Goal: Check status: Check status

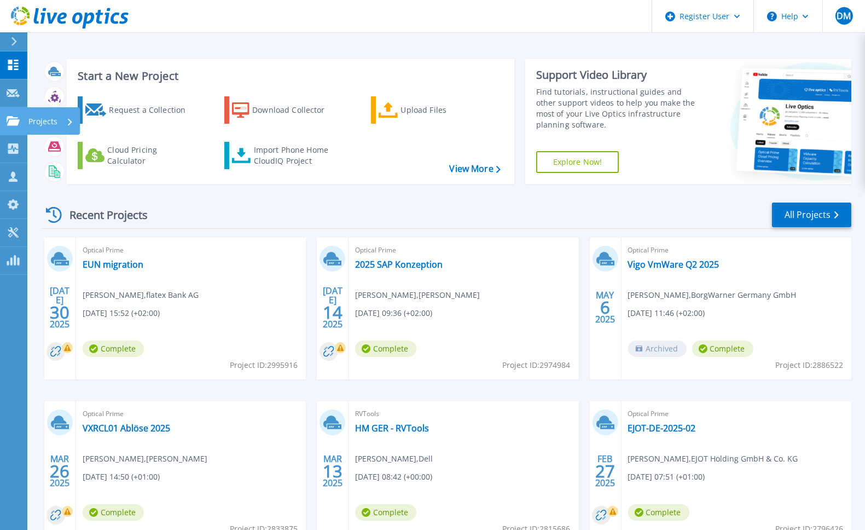
click at [7, 114] on link "Projects Projects" at bounding box center [13, 121] width 27 height 28
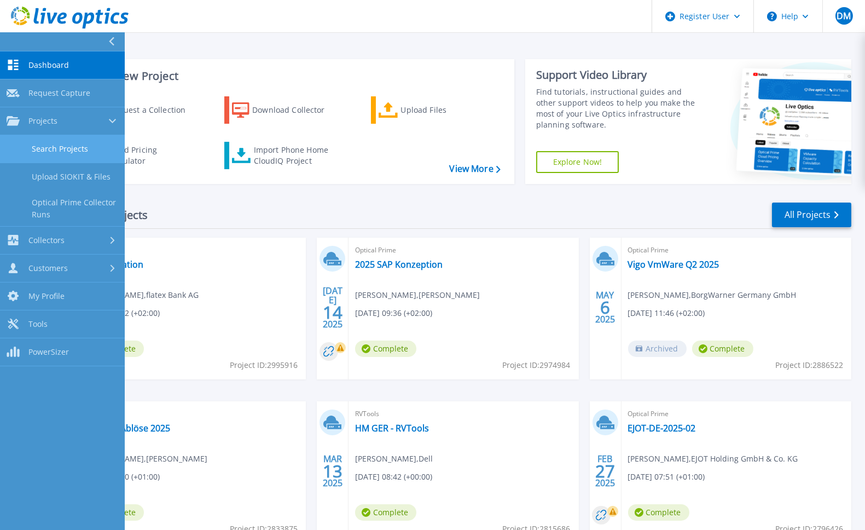
click at [30, 140] on link "Search Projects" at bounding box center [62, 149] width 125 height 28
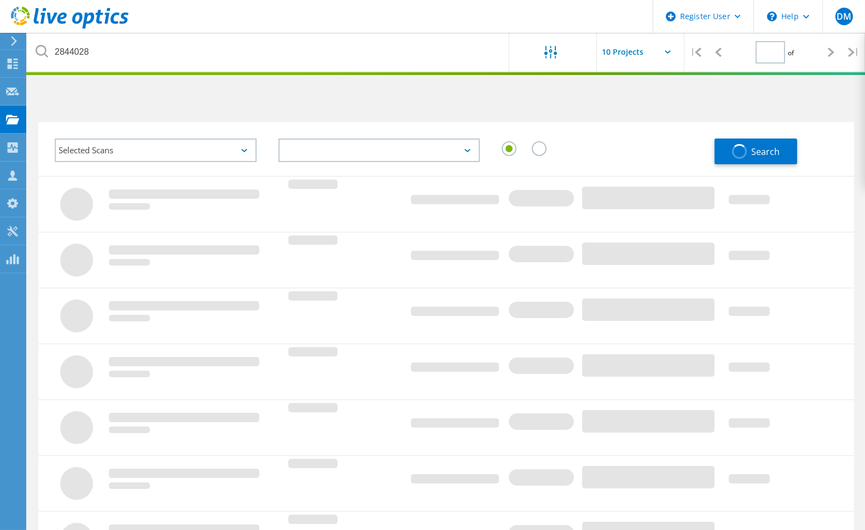
type input "1"
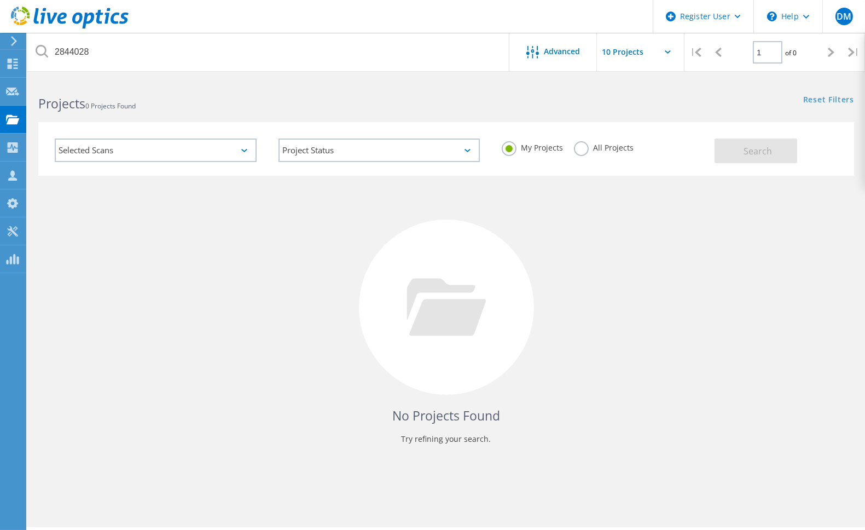
click at [583, 148] on label "All Projects" at bounding box center [604, 146] width 60 height 10
click at [0, 0] on input "All Projects" at bounding box center [0, 0] width 0 height 0
click at [733, 148] on button "Search" at bounding box center [756, 150] width 83 height 25
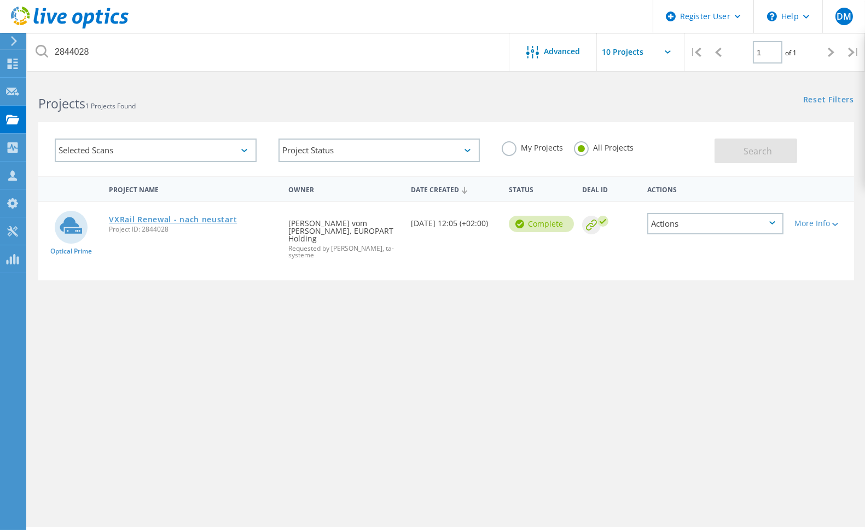
click at [196, 217] on link "VXRail Renewal - nach neustart" at bounding box center [173, 220] width 128 height 8
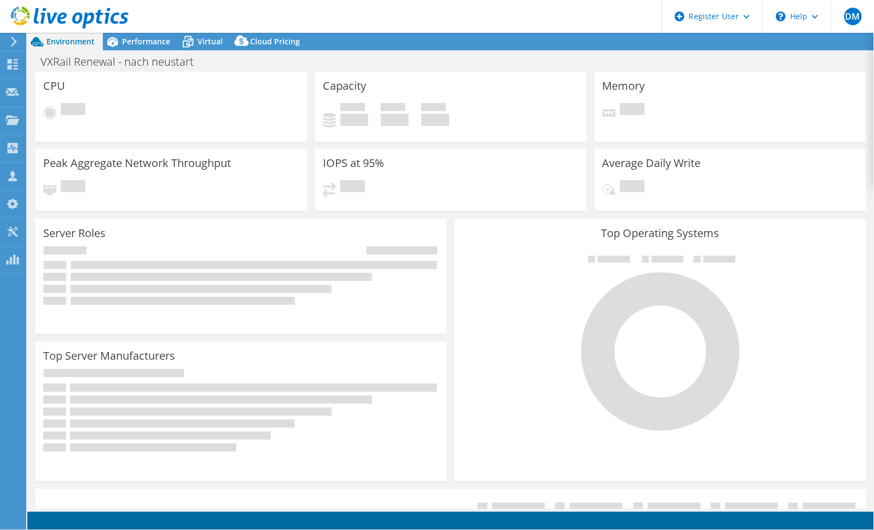
select select "EUFrankfurt"
select select "USD"
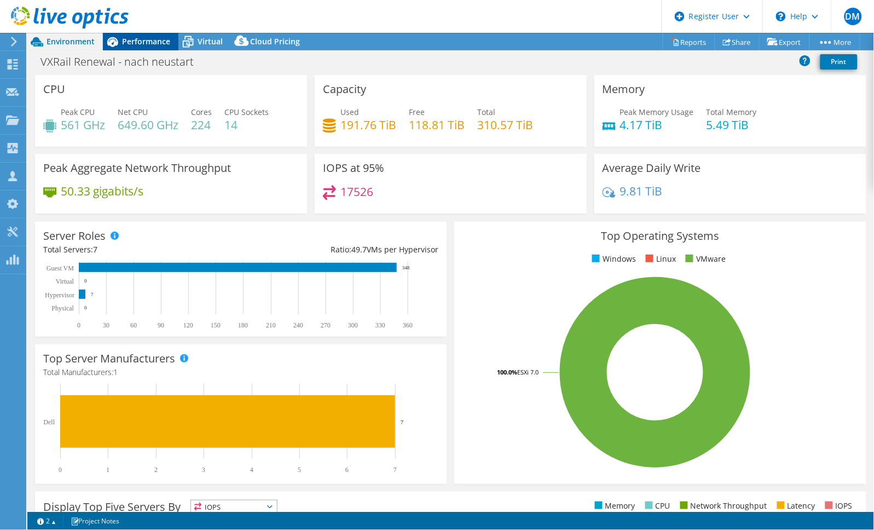
click at [150, 44] on span "Performance" at bounding box center [146, 41] width 48 height 10
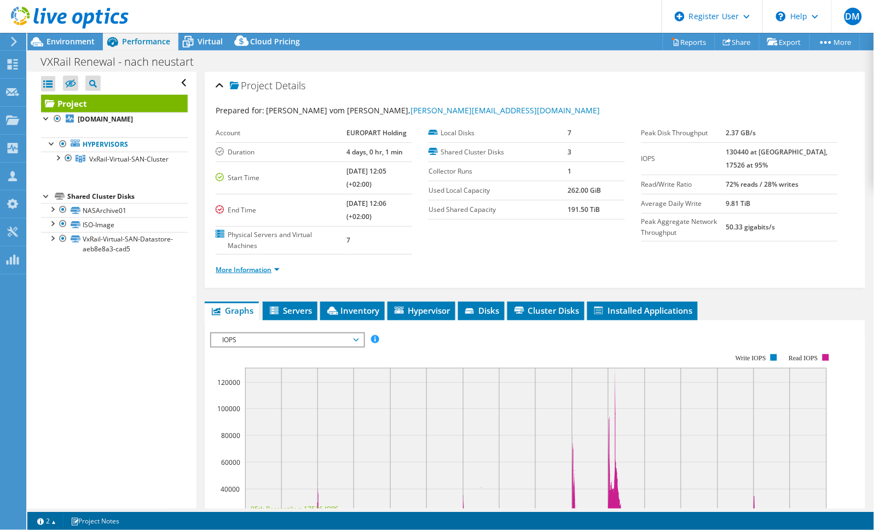
click at [278, 270] on link "More Information" at bounding box center [248, 269] width 64 height 9
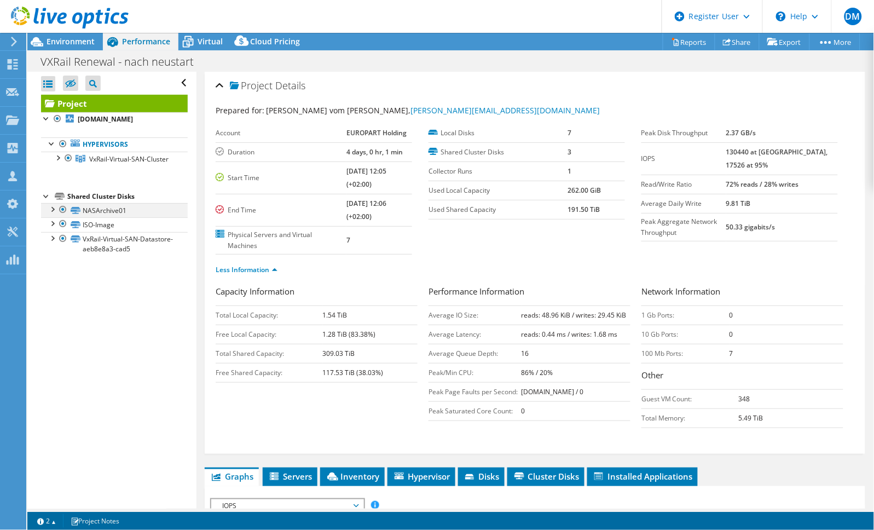
click at [63, 216] on div at bounding box center [62, 209] width 11 height 13
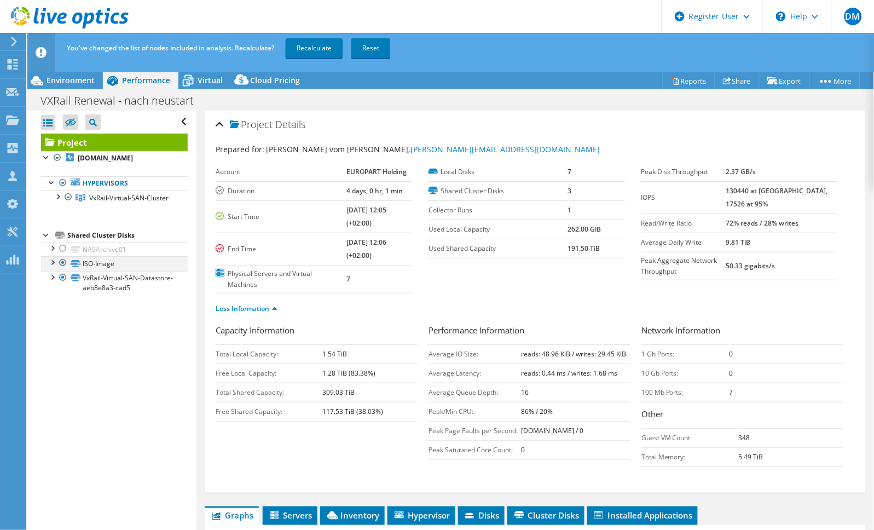
click at [63, 269] on div at bounding box center [62, 262] width 11 height 13
click at [316, 49] on link "Recalculate" at bounding box center [314, 48] width 57 height 20
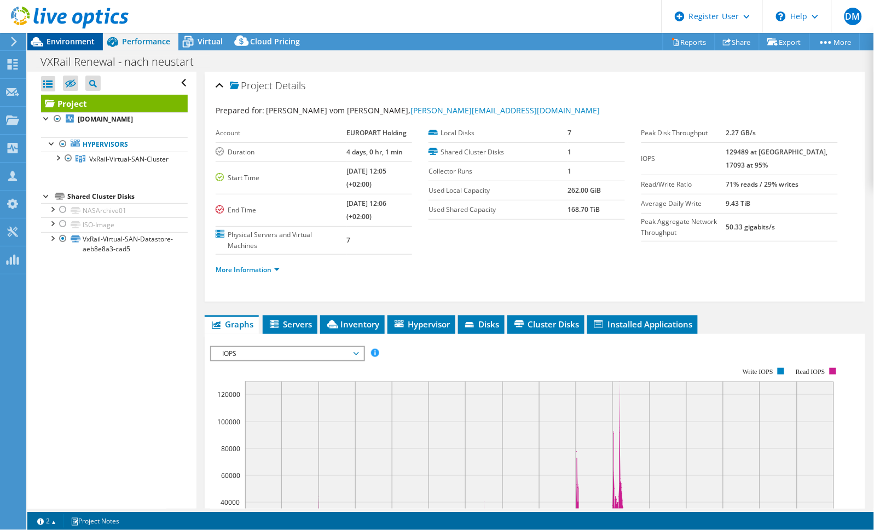
click at [76, 44] on span "Environment" at bounding box center [71, 41] width 48 height 10
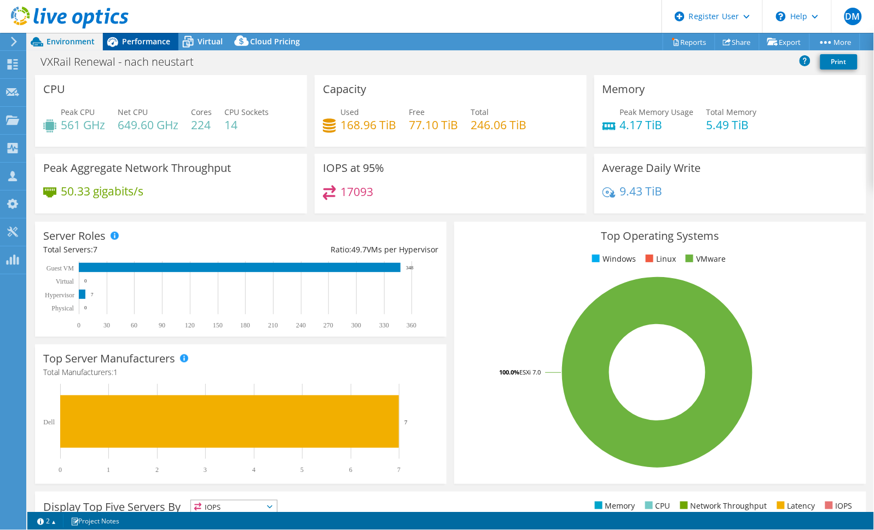
click at [137, 43] on span "Performance" at bounding box center [146, 41] width 48 height 10
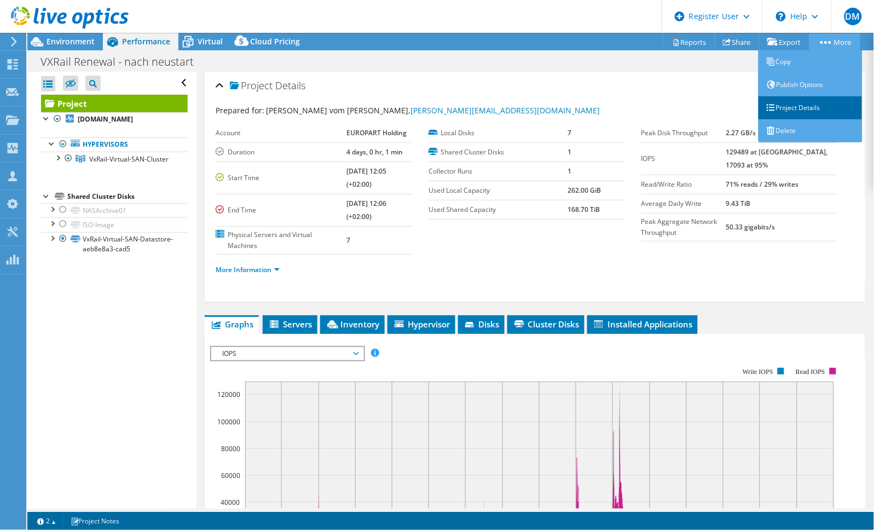
click at [796, 102] on link "Project Details" at bounding box center [811, 107] width 104 height 23
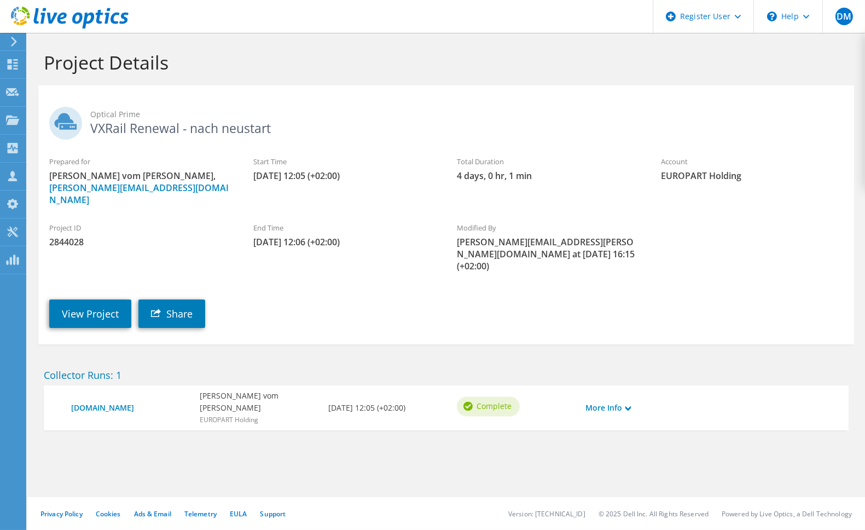
click at [67, 236] on span "2844028" at bounding box center [140, 242] width 182 height 12
copy span "2844028"
click at [85, 299] on link "View Project" at bounding box center [90, 313] width 82 height 28
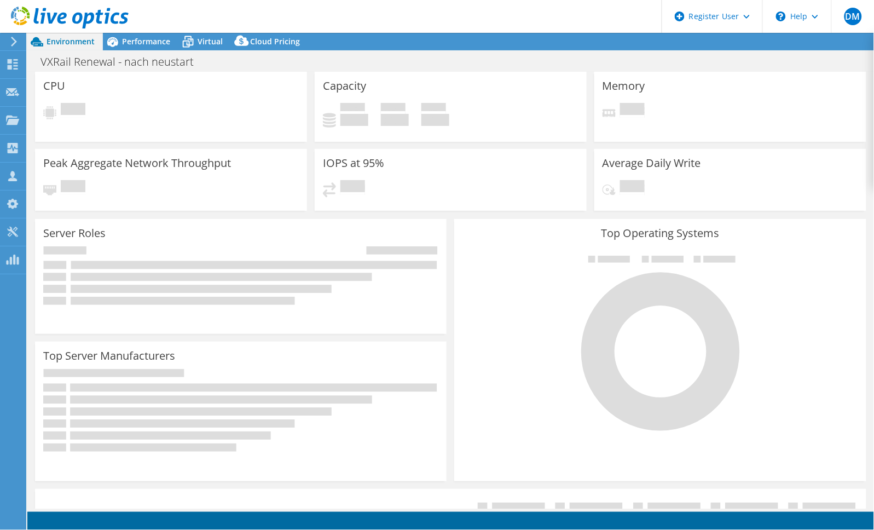
select select "USD"
select select "EUFrankfurt"
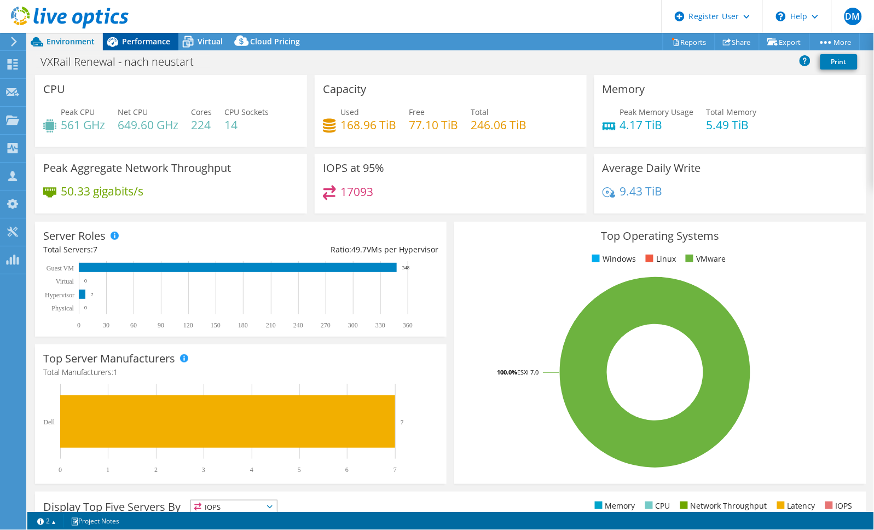
click at [143, 43] on span "Performance" at bounding box center [146, 41] width 48 height 10
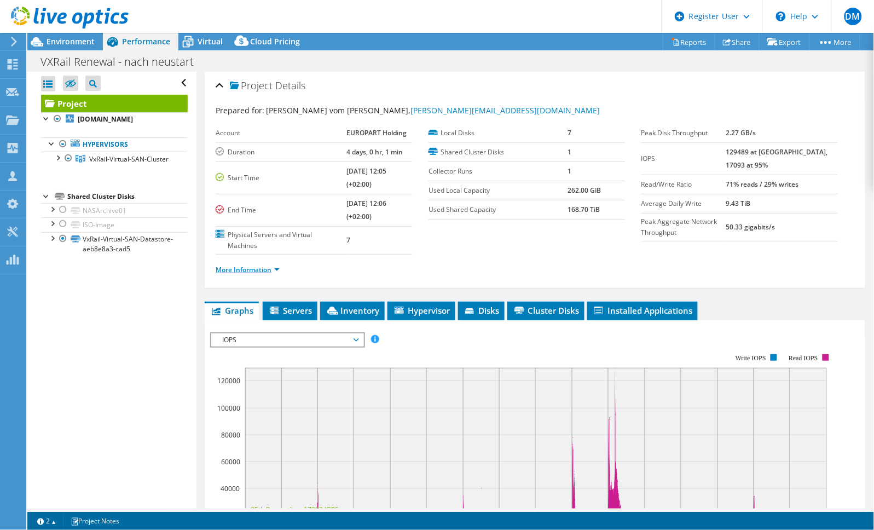
click at [278, 267] on link "More Information" at bounding box center [248, 269] width 64 height 9
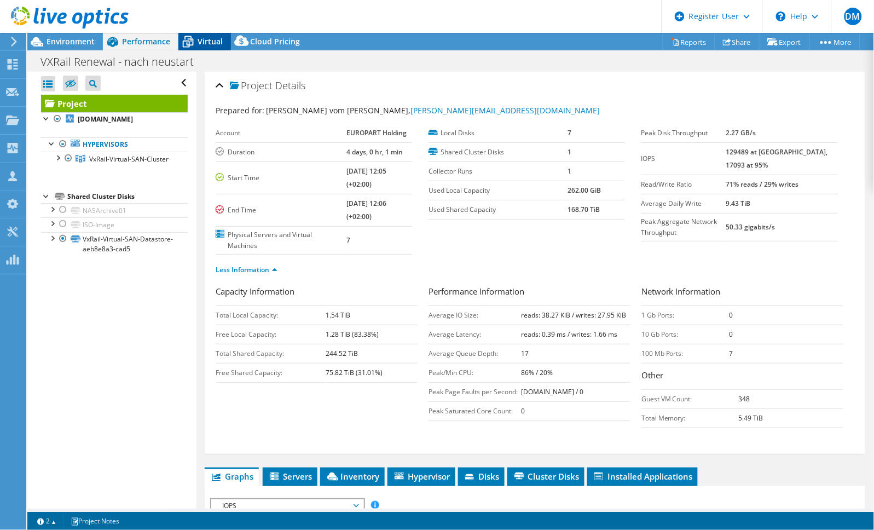
click at [198, 43] on span "Virtual" at bounding box center [210, 41] width 25 height 10
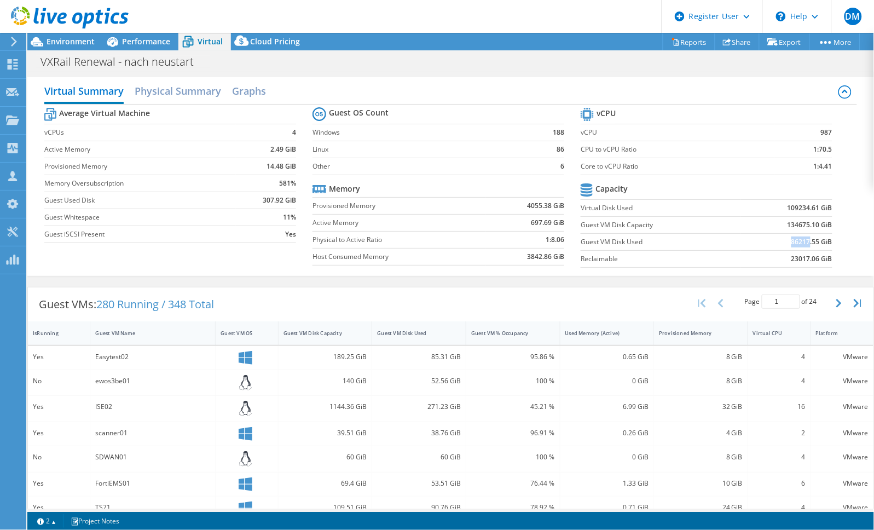
drag, startPoint x: 802, startPoint y: 244, endPoint x: 778, endPoint y: 249, distance: 24.7
click at [778, 249] on td "86217.55 GiB" at bounding box center [787, 241] width 92 height 17
click at [661, 258] on label "Reclaimable" at bounding box center [661, 258] width 160 height 11
click at [75, 37] on span "Environment" at bounding box center [71, 41] width 48 height 10
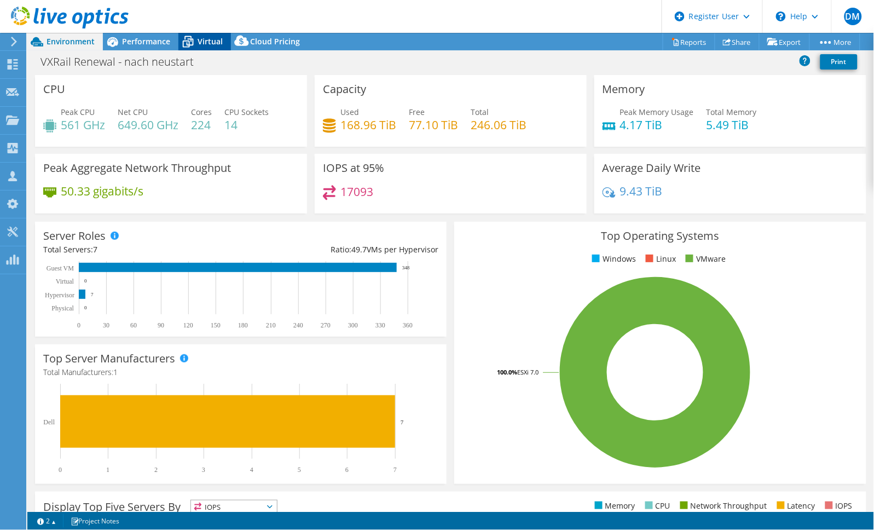
click at [198, 37] on span "Virtual" at bounding box center [210, 41] width 25 height 10
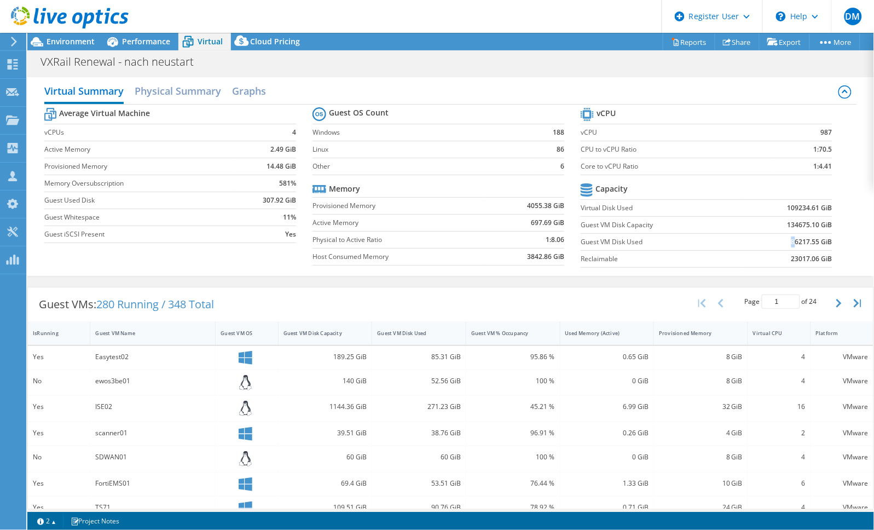
drag, startPoint x: 783, startPoint y: 242, endPoint x: 789, endPoint y: 241, distance: 5.6
click at [791, 241] on b "86217.55 GiB" at bounding box center [811, 241] width 41 height 11
click at [750, 239] on td "86217.55 GiB" at bounding box center [787, 241] width 92 height 17
click at [76, 44] on span "Environment" at bounding box center [71, 41] width 48 height 10
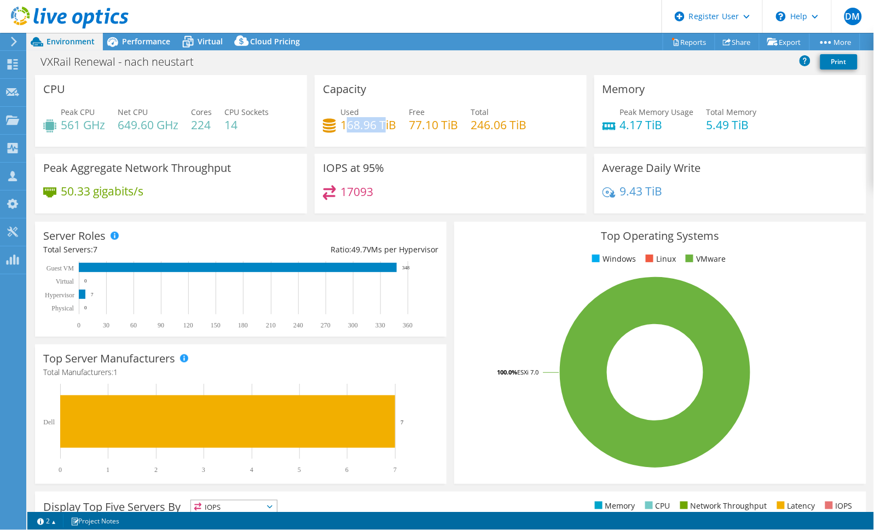
drag, startPoint x: 342, startPoint y: 122, endPoint x: 380, endPoint y: 120, distance: 37.8
click at [380, 120] on h4 "168.96 TiB" at bounding box center [368, 125] width 56 height 12
click at [152, 39] on span "Performance" at bounding box center [146, 41] width 48 height 10
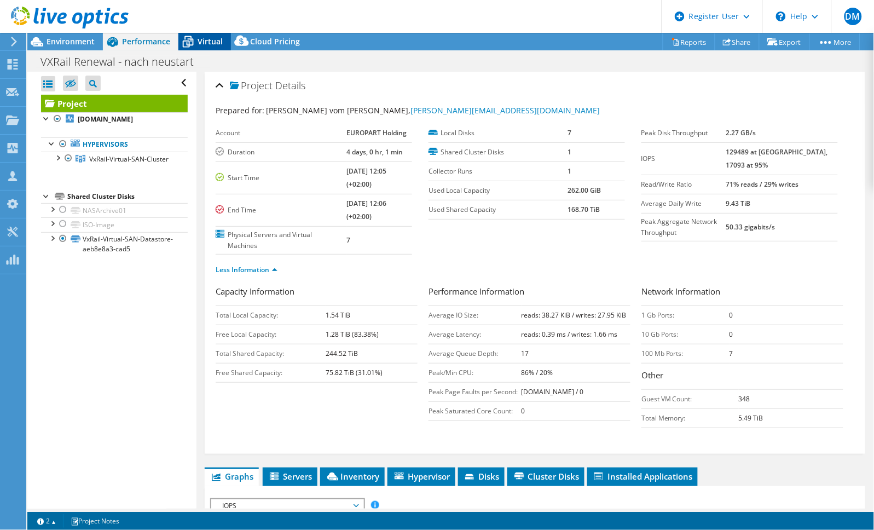
click at [201, 38] on span "Virtual" at bounding box center [210, 41] width 25 height 10
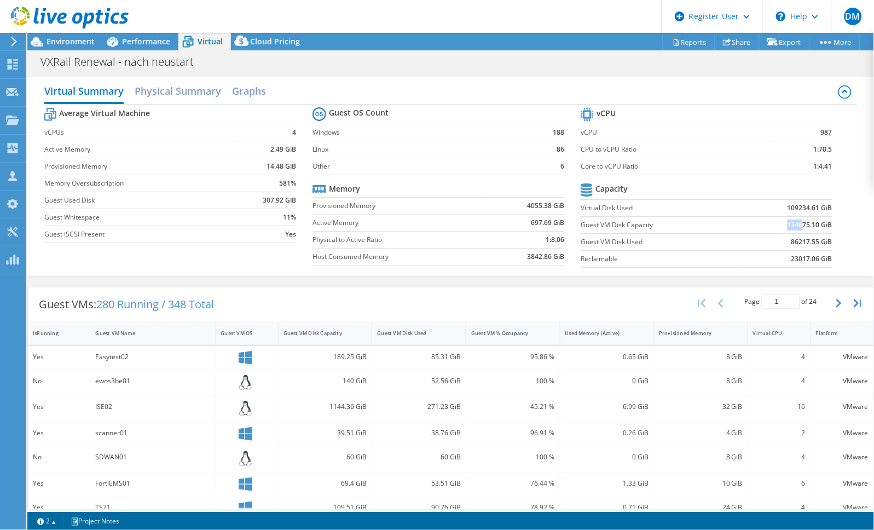
drag, startPoint x: 793, startPoint y: 225, endPoint x: 779, endPoint y: 223, distance: 13.8
click at [779, 223] on td "134675.10 GiB" at bounding box center [787, 224] width 92 height 17
click at [788, 226] on b "134675.10 GiB" at bounding box center [810, 224] width 45 height 11
drag, startPoint x: 781, startPoint y: 226, endPoint x: 791, endPoint y: 226, distance: 10.4
click at [791, 226] on b "134675.10 GiB" at bounding box center [810, 224] width 45 height 11
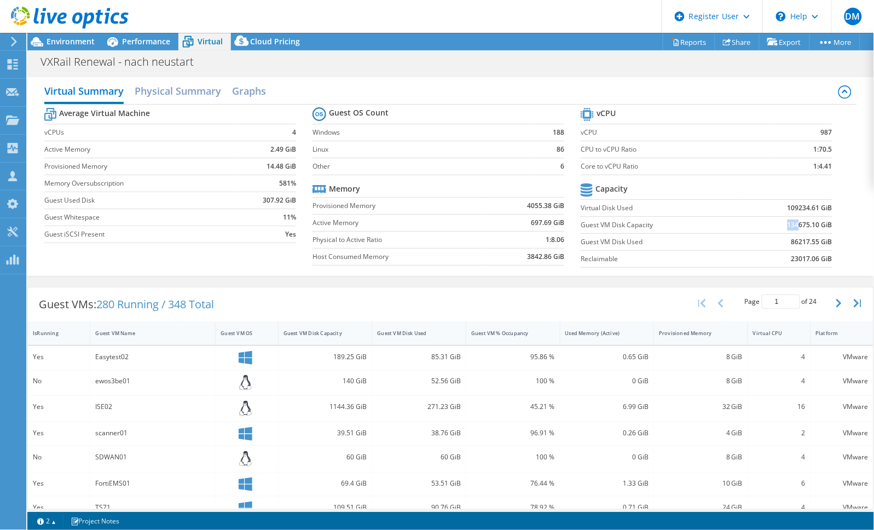
click at [791, 226] on b "134675.10 GiB" at bounding box center [810, 224] width 45 height 11
drag, startPoint x: 791, startPoint y: 226, endPoint x: 781, endPoint y: 226, distance: 10.4
click at [788, 226] on b "134675.10 GiB" at bounding box center [810, 224] width 45 height 11
click at [793, 229] on b "134675.10 GiB" at bounding box center [810, 224] width 45 height 11
drag, startPoint x: 790, startPoint y: 224, endPoint x: 780, endPoint y: 227, distance: 10.1
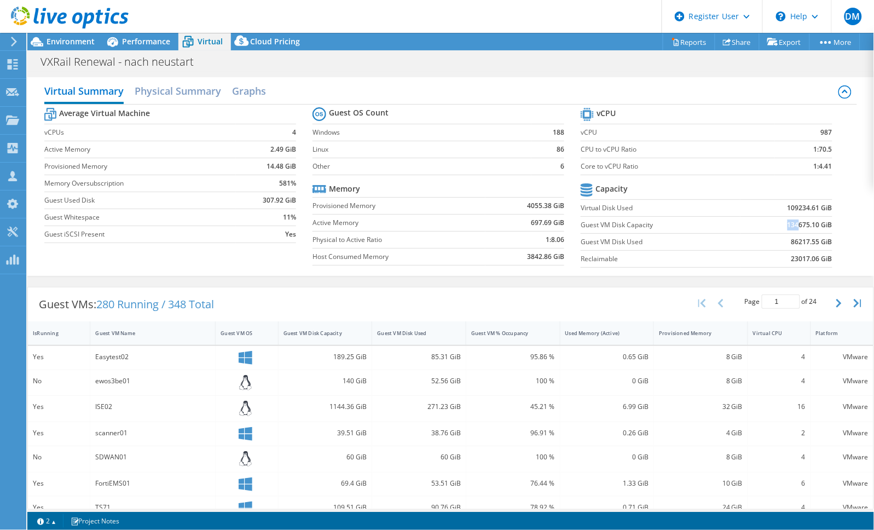
click at [788, 227] on b "134675.10 GiB" at bounding box center [810, 224] width 45 height 11
click at [791, 223] on b "134675.10 GiB" at bounding box center [810, 224] width 45 height 11
drag, startPoint x: 781, startPoint y: 226, endPoint x: 794, endPoint y: 222, distance: 13.0
click at [794, 222] on b "134675.10 GiB" at bounding box center [810, 224] width 45 height 11
click at [790, 221] on b "134675.10 GiB" at bounding box center [810, 224] width 45 height 11
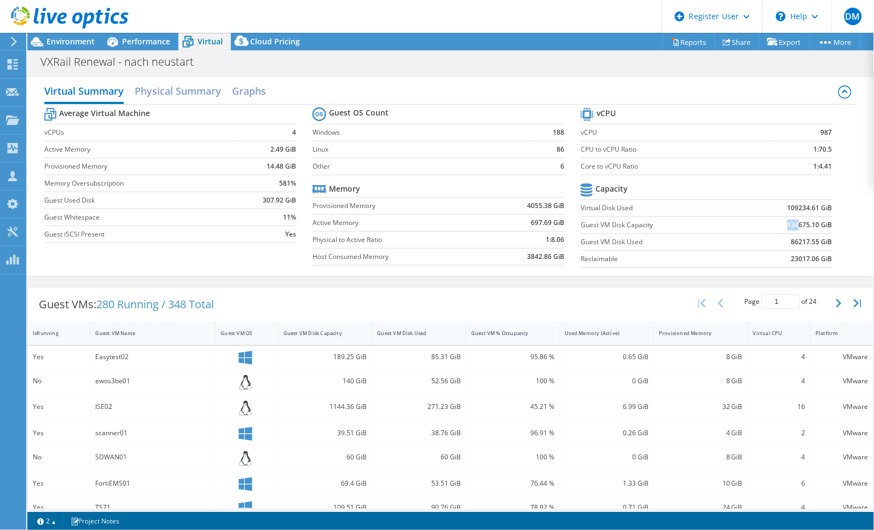
drag, startPoint x: 779, startPoint y: 227, endPoint x: 790, endPoint y: 225, distance: 11.2
click at [790, 225] on b "134675.10 GiB" at bounding box center [810, 224] width 45 height 11
click at [800, 222] on b "134675.10 GiB" at bounding box center [810, 224] width 45 height 11
drag, startPoint x: 780, startPoint y: 225, endPoint x: 796, endPoint y: 226, distance: 16.4
click at [796, 226] on b "134675.10 GiB" at bounding box center [810, 224] width 45 height 11
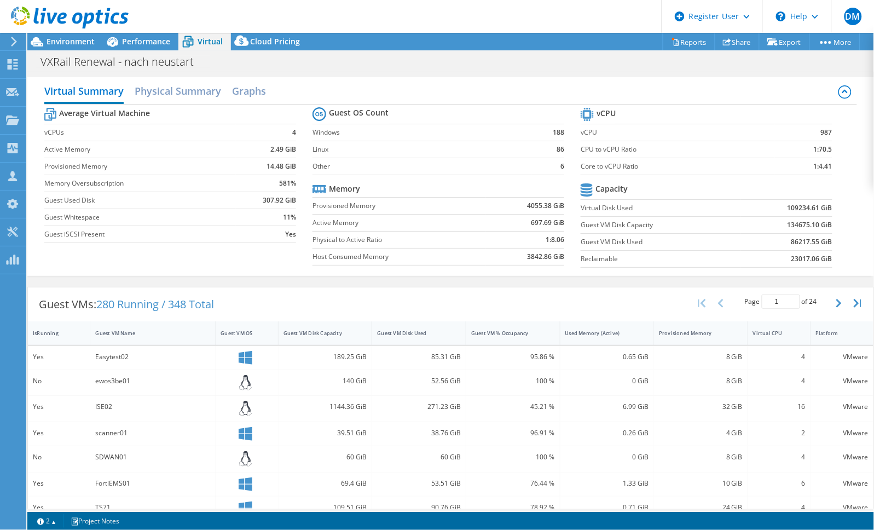
click at [795, 244] on b "86217.55 GiB" at bounding box center [811, 241] width 41 height 11
drag, startPoint x: 774, startPoint y: 244, endPoint x: 806, endPoint y: 241, distance: 31.9
click at [806, 241] on td "86217.55 GiB" at bounding box center [787, 241] width 92 height 17
click at [791, 245] on b "86217.55 GiB" at bounding box center [811, 241] width 41 height 11
